Goal: Use online tool/utility

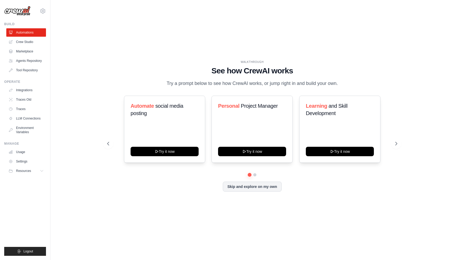
click at [317, 31] on div "WALKTHROUGH See how CrewAI works Try a prompt below to see how CrewAI works, or…" at bounding box center [252, 130] width 387 height 250
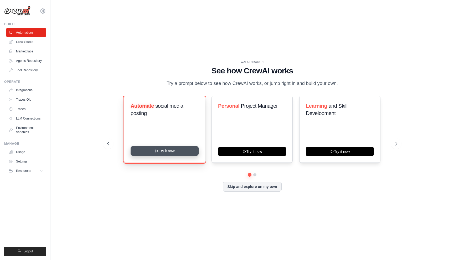
click at [168, 150] on button "Try it now" at bounding box center [165, 151] width 68 height 9
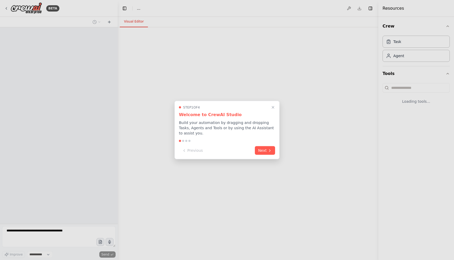
select select "****"
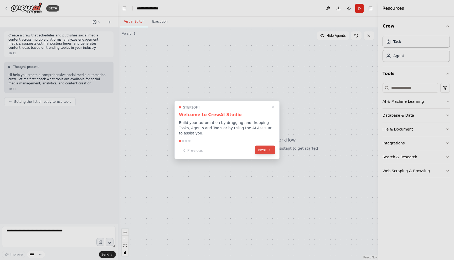
click at [271, 152] on icon at bounding box center [270, 150] width 4 height 4
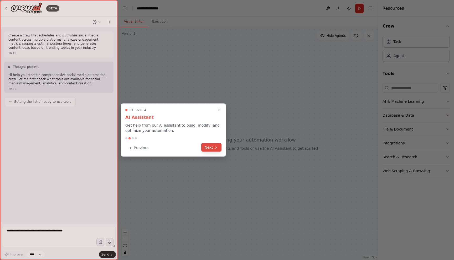
click at [221, 150] on button "Next" at bounding box center [211, 147] width 20 height 9
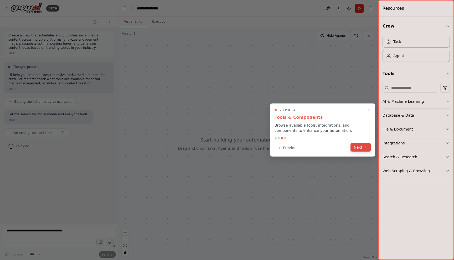
click at [367, 152] on button "Next" at bounding box center [360, 147] width 20 height 9
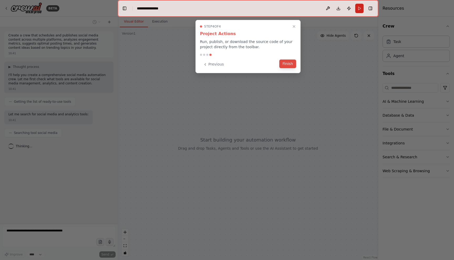
click at [290, 63] on button "Finish" at bounding box center [287, 64] width 17 height 9
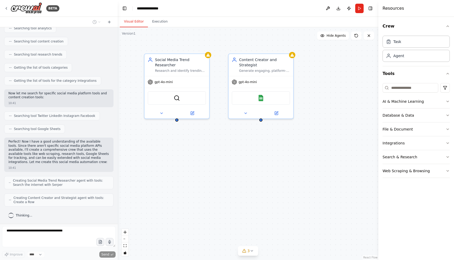
scroll to position [135, 0]
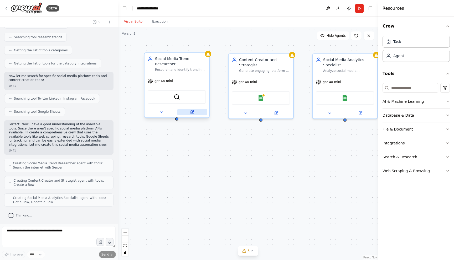
click at [192, 113] on icon at bounding box center [192, 112] width 3 height 3
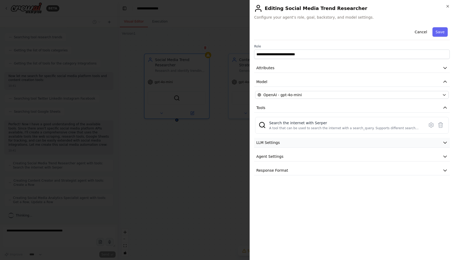
scroll to position [153, 0]
click at [339, 143] on button "LLM Settings" at bounding box center [352, 143] width 196 height 10
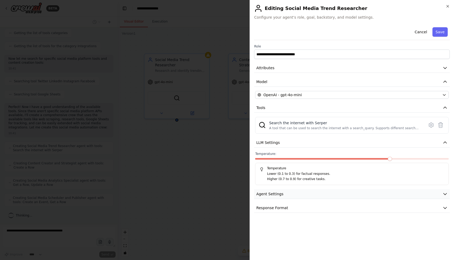
click at [350, 194] on button "Agent Settings" at bounding box center [352, 195] width 196 height 10
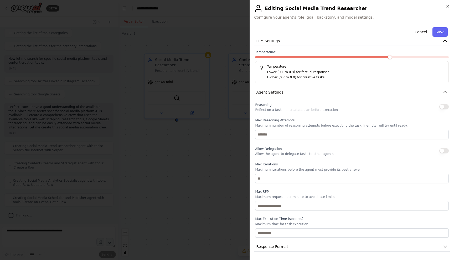
scroll to position [0, 0]
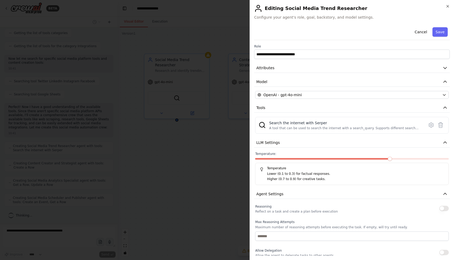
click at [447, 8] on h2 "Editing Social Media Trend Researcher" at bounding box center [352, 8] width 196 height 8
click at [447, 6] on icon "button" at bounding box center [447, 6] width 2 height 2
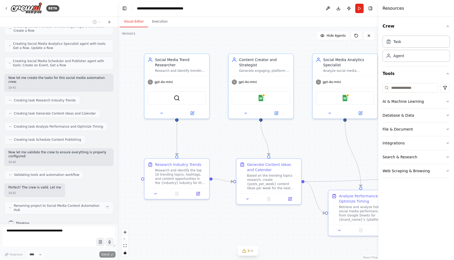
scroll to position [294, 0]
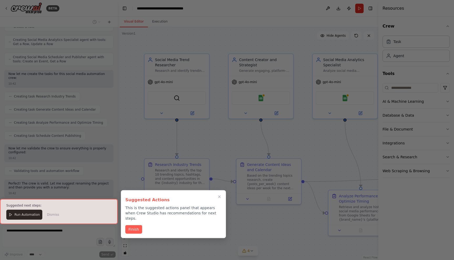
click at [14, 216] on div at bounding box center [59, 211] width 118 height 25
click at [17, 217] on div at bounding box center [59, 211] width 118 height 25
click at [134, 225] on button "Finish" at bounding box center [133, 229] width 17 height 9
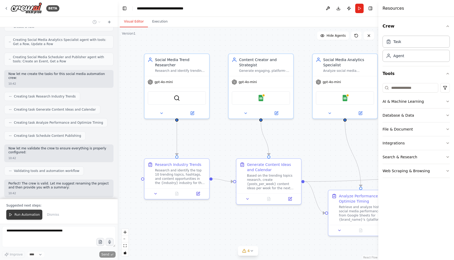
click at [29, 215] on span "Run Automation" at bounding box center [26, 215] width 25 height 4
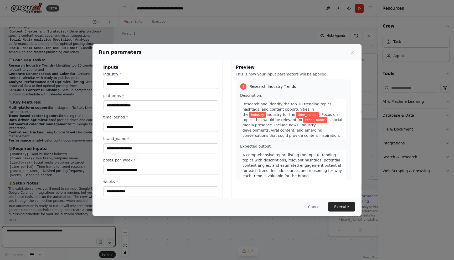
scroll to position [0, 0]
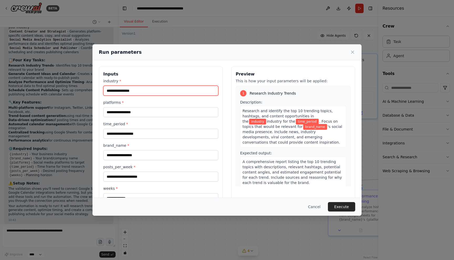
click at [154, 92] on input "industry *" at bounding box center [160, 91] width 115 height 10
type input "**"
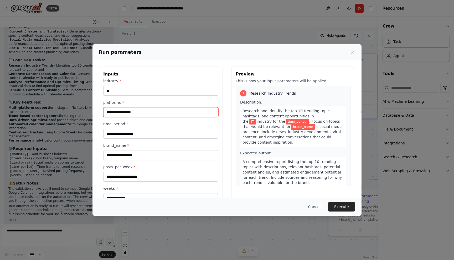
click at [144, 110] on input "platforms *" at bounding box center [160, 112] width 115 height 10
type input "****"
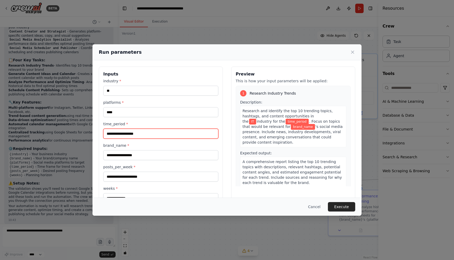
click at [145, 134] on input "time_period *" at bounding box center [160, 134] width 115 height 10
type input "**"
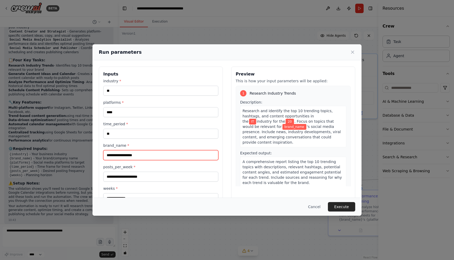
click at [145, 155] on input "brand_name *" at bounding box center [160, 155] width 115 height 10
click at [150, 156] on input "*****" at bounding box center [160, 155] width 115 height 10
type input "*****"
click at [142, 184] on div "industry * ** platforms * **** time_period * ** brand_name * ***** posts_per_we…" at bounding box center [160, 141] width 115 height 125
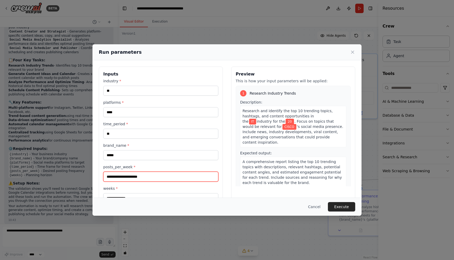
click at [143, 177] on input "posts_per_week *" at bounding box center [160, 177] width 115 height 10
type input "*"
click at [146, 185] on div "industry * ** platforms * **** time_period * ** brand_name * ***** posts_per_we…" at bounding box center [160, 141] width 115 height 125
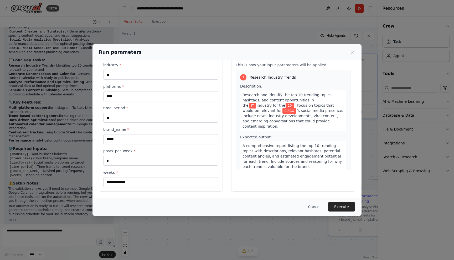
click at [146, 177] on div "weeks *" at bounding box center [160, 178] width 115 height 17
click at [146, 182] on input "weeks *" at bounding box center [160, 183] width 115 height 10
type input "*"
click at [345, 209] on button "Execute" at bounding box center [341, 206] width 27 height 9
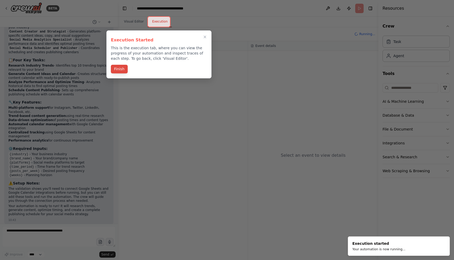
click at [116, 71] on button "Finish" at bounding box center [119, 69] width 17 height 9
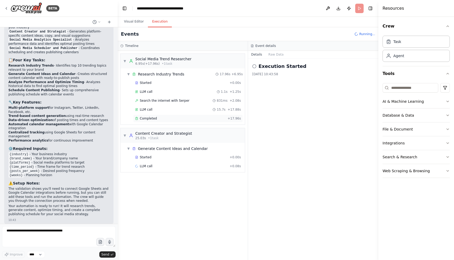
click at [152, 119] on span "Completed" at bounding box center [148, 119] width 17 height 4
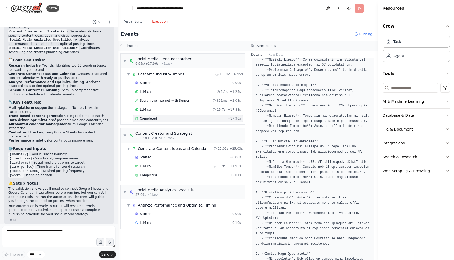
scroll to position [0, 0]
